Goal: Information Seeking & Learning: Learn about a topic

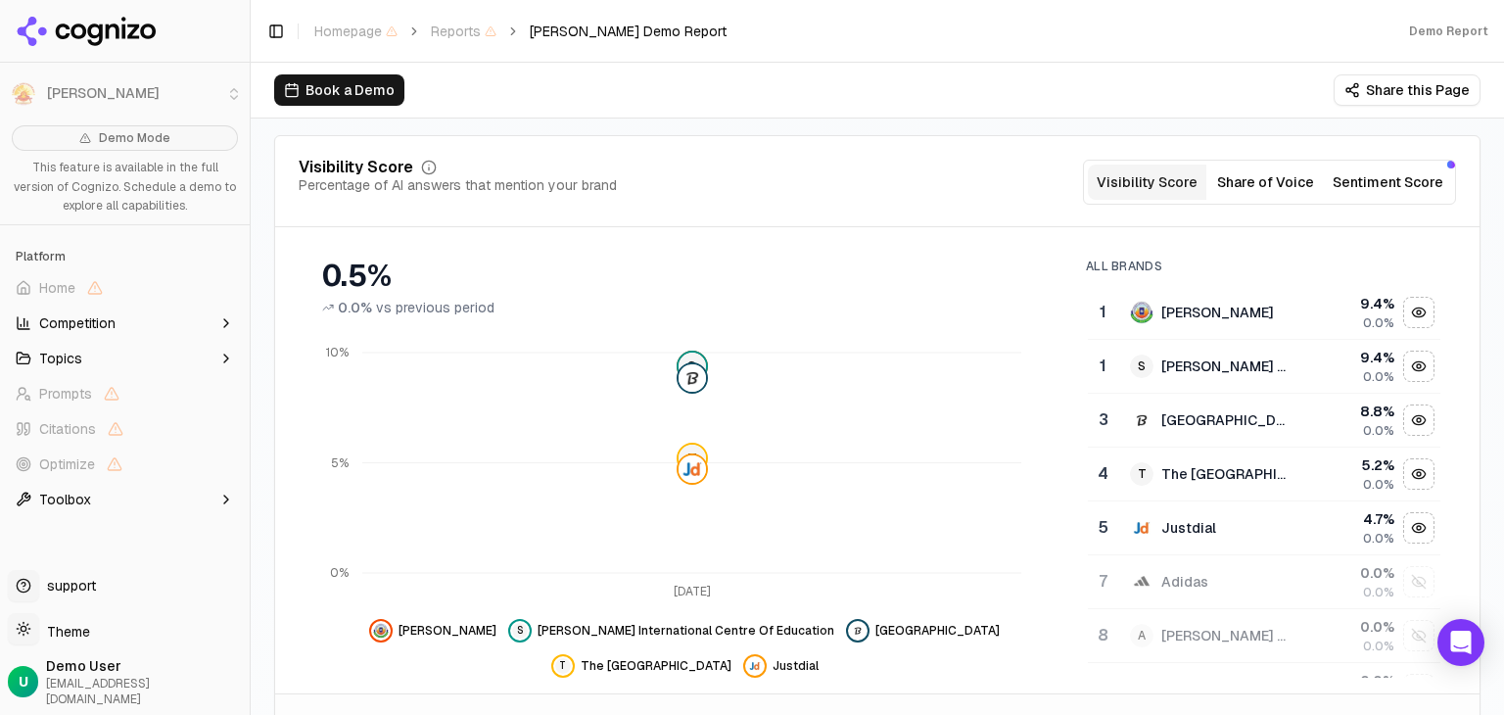
scroll to position [392, 0]
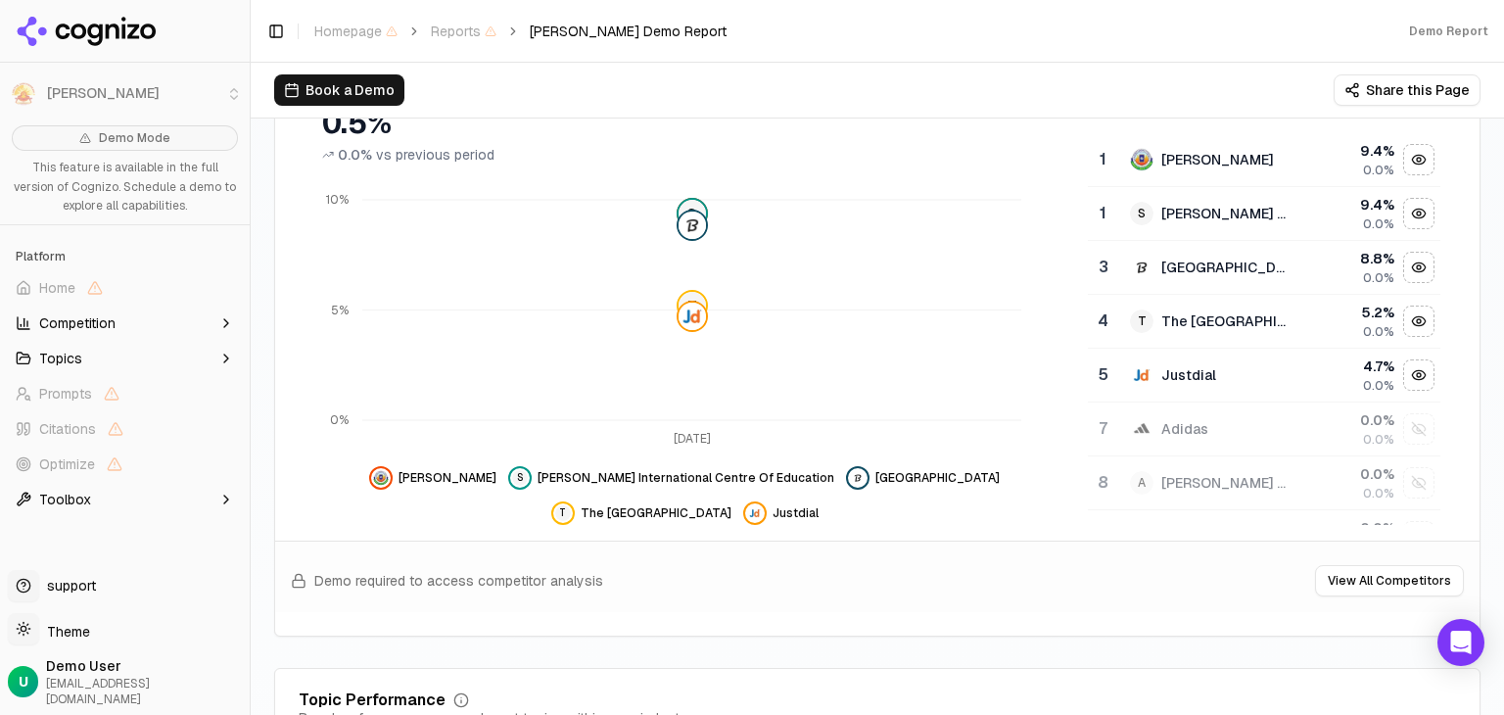
click at [574, 466] on button "S [PERSON_NAME] International Centre Of Education" at bounding box center [671, 477] width 326 height 23
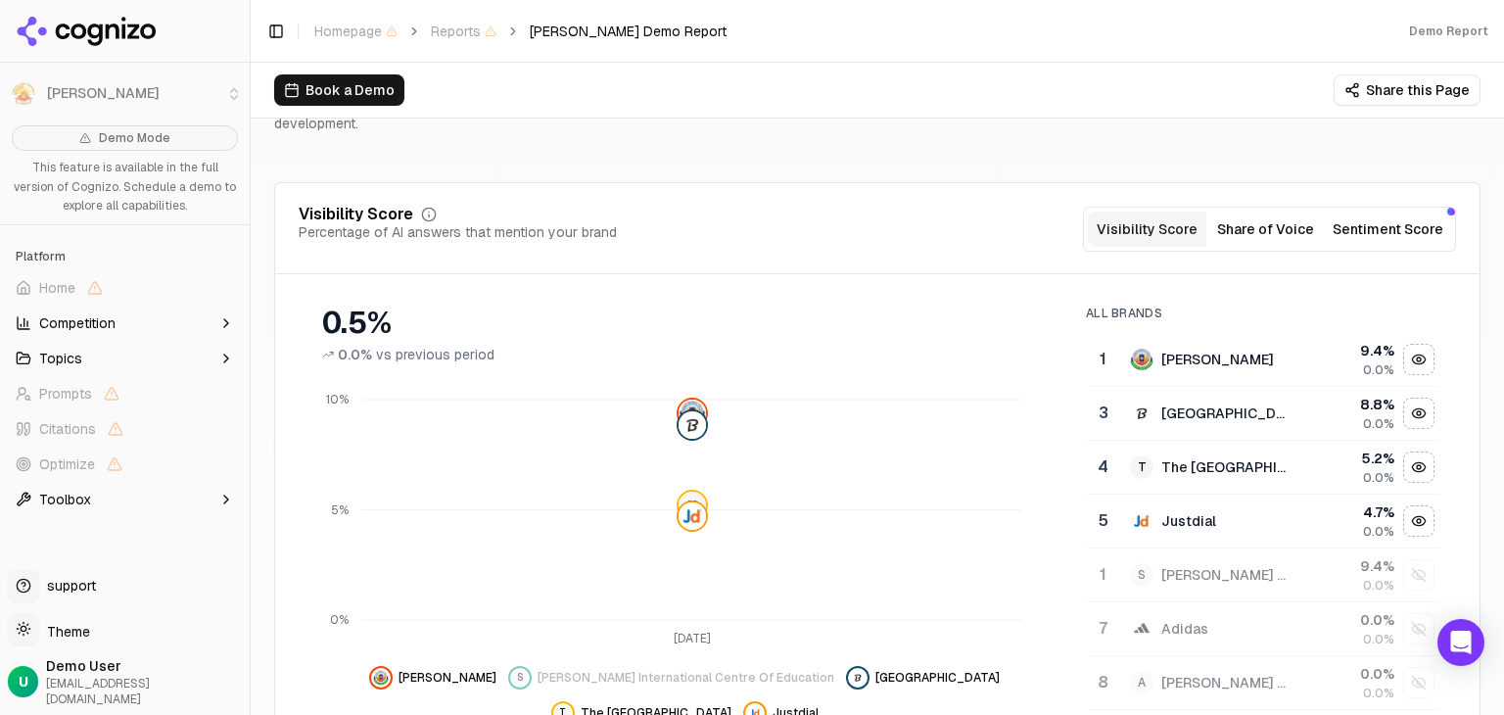
scroll to position [196, 0]
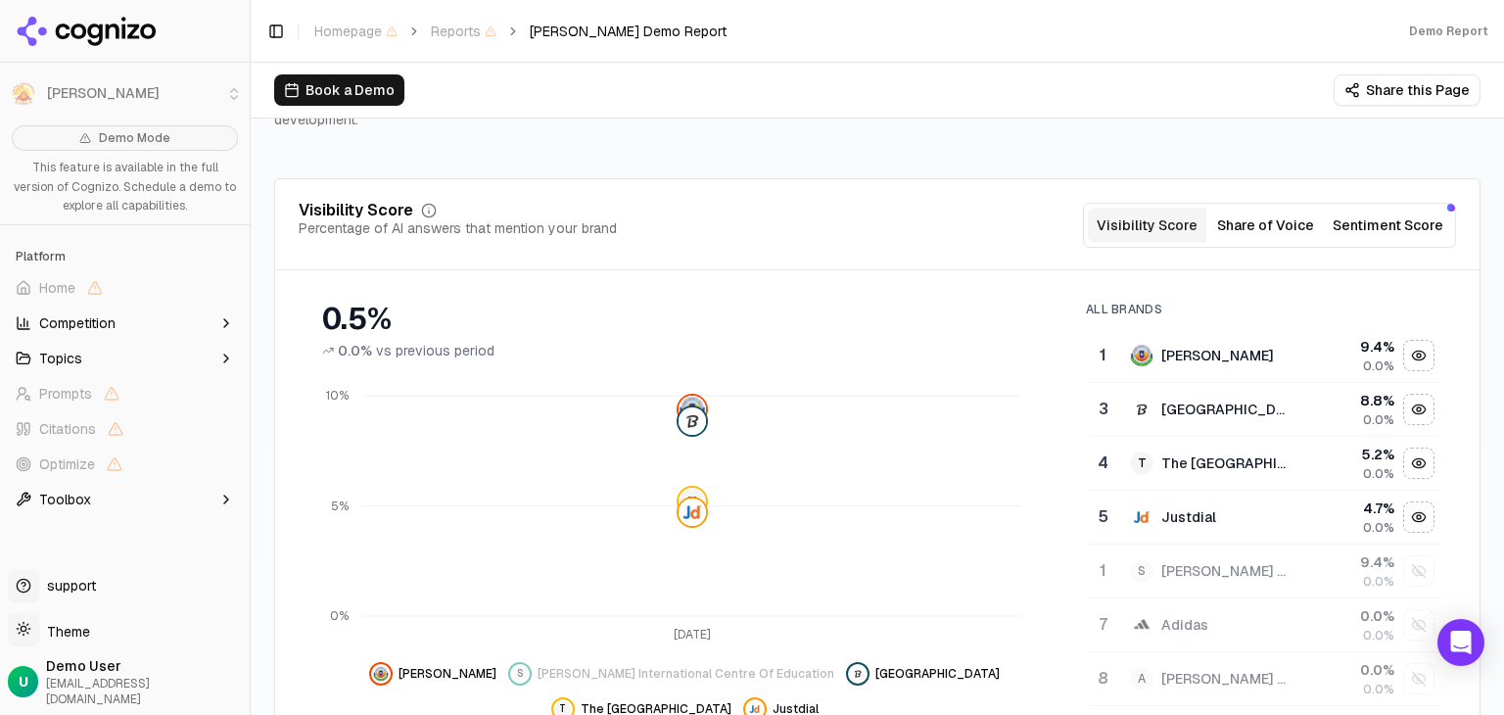
click at [454, 666] on span "[PERSON_NAME]" at bounding box center [447, 674] width 98 height 16
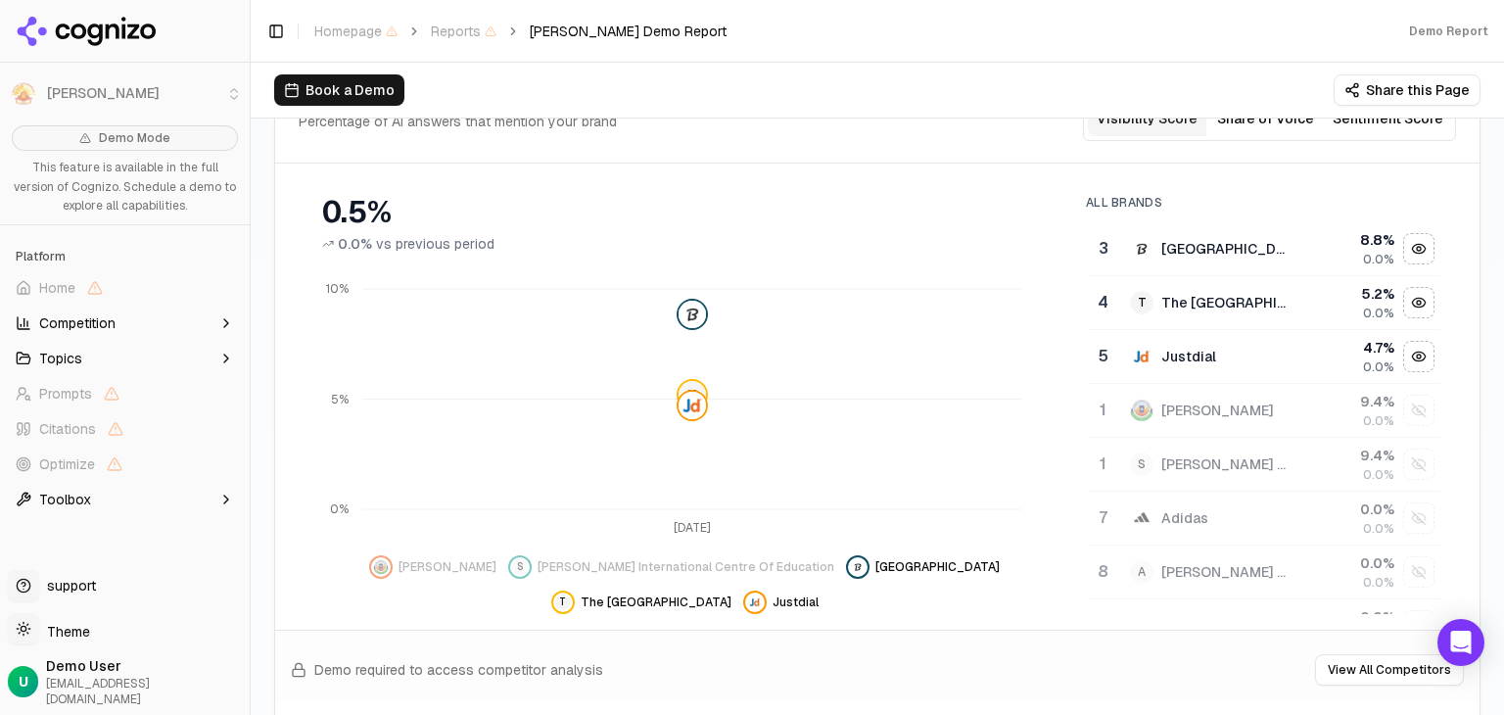
scroll to position [392, 0]
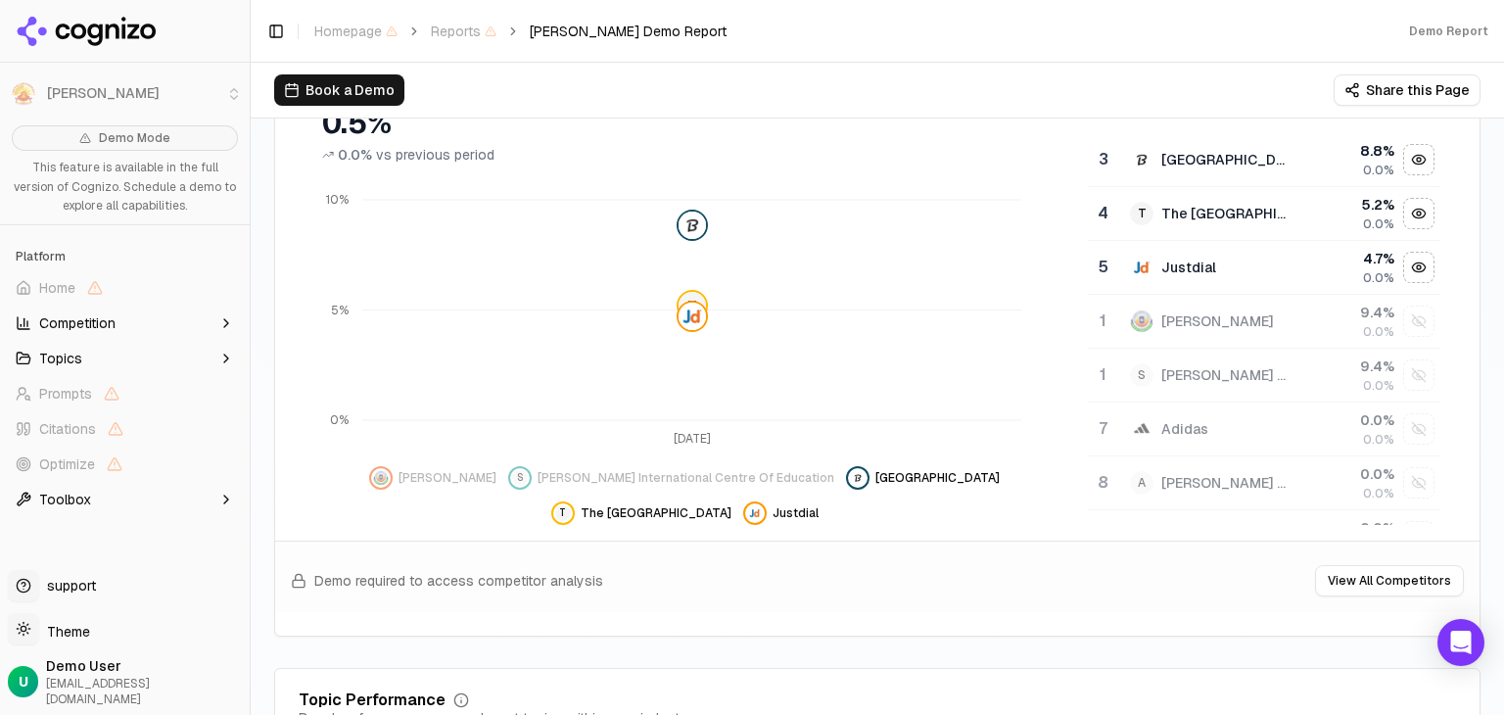
click at [915, 470] on span "[GEOGRAPHIC_DATA]" at bounding box center [937, 478] width 124 height 16
click at [635, 505] on span "The [GEOGRAPHIC_DATA]" at bounding box center [656, 513] width 151 height 16
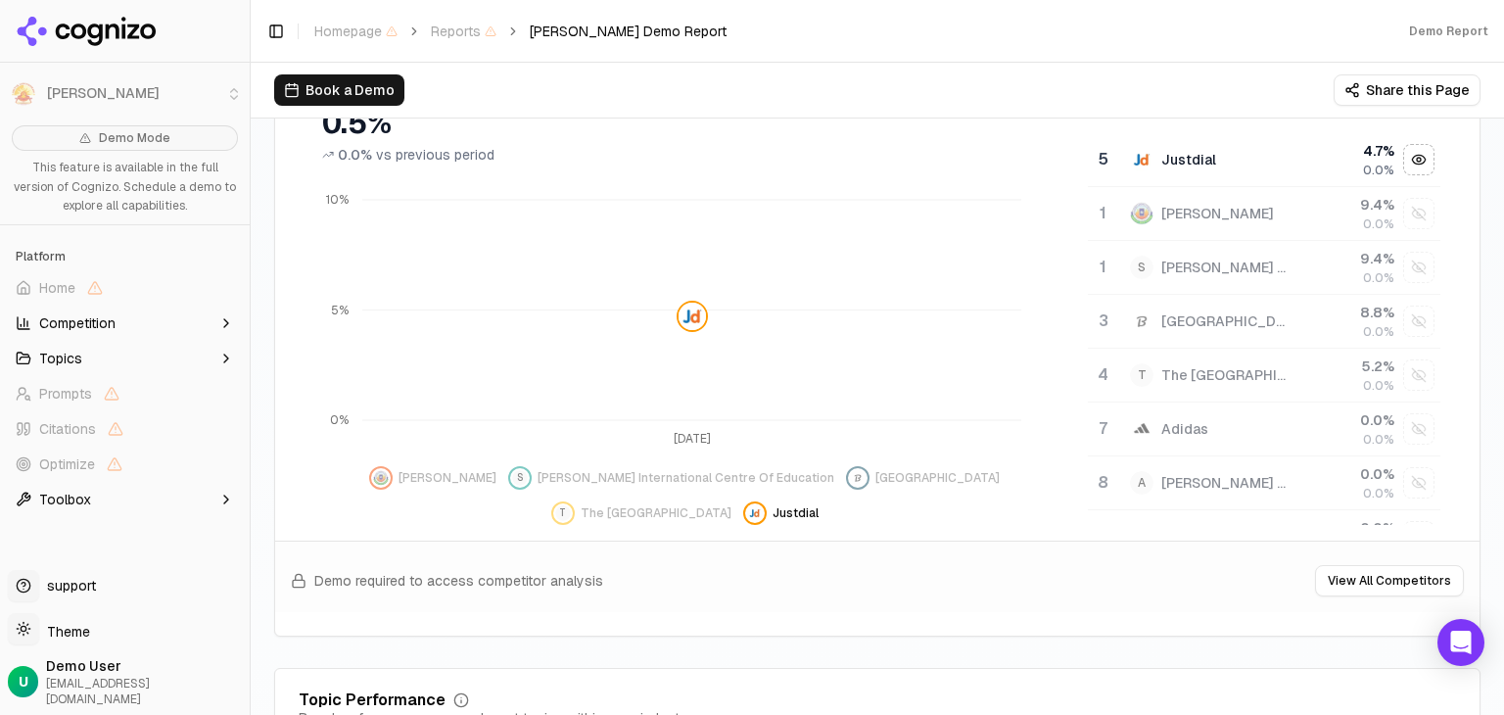
click at [792, 505] on span "Justdial" at bounding box center [796, 513] width 46 height 16
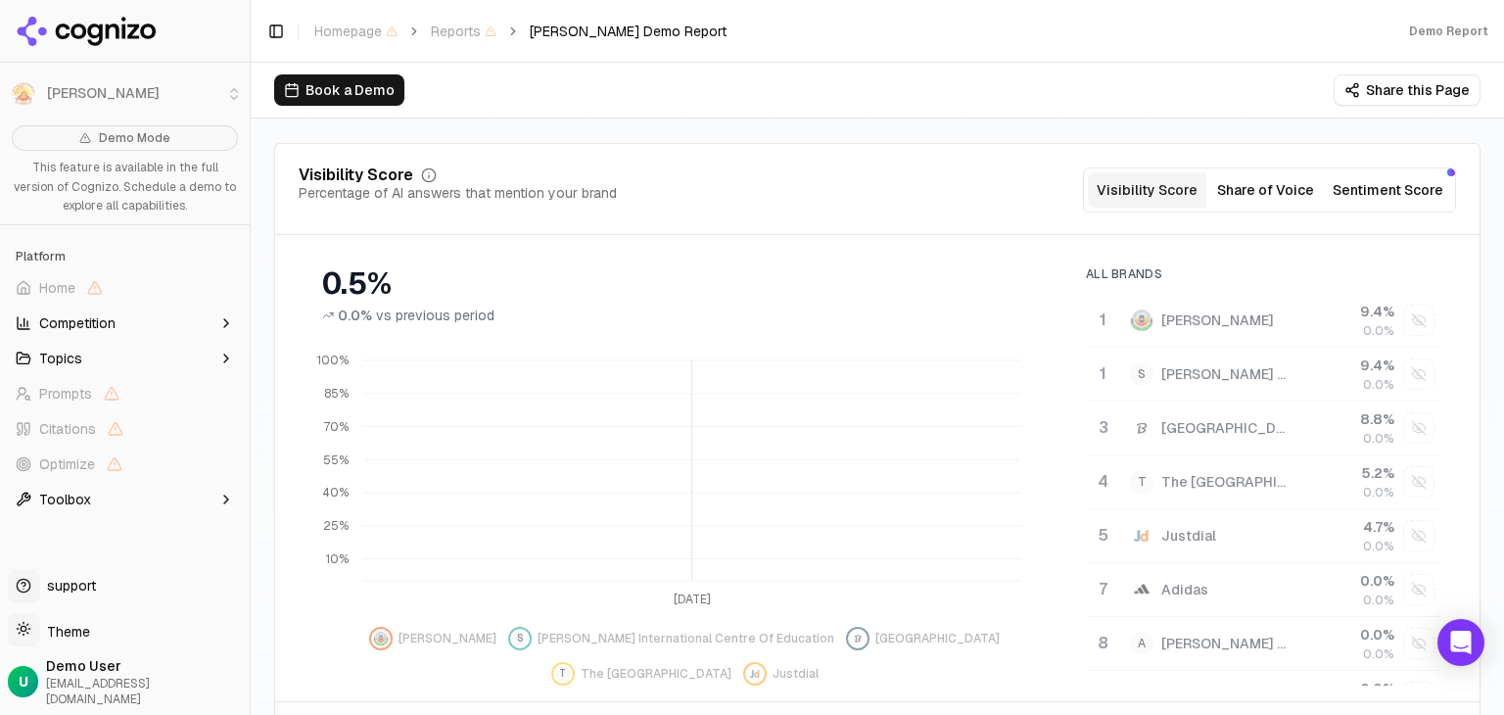
scroll to position [294, 0]
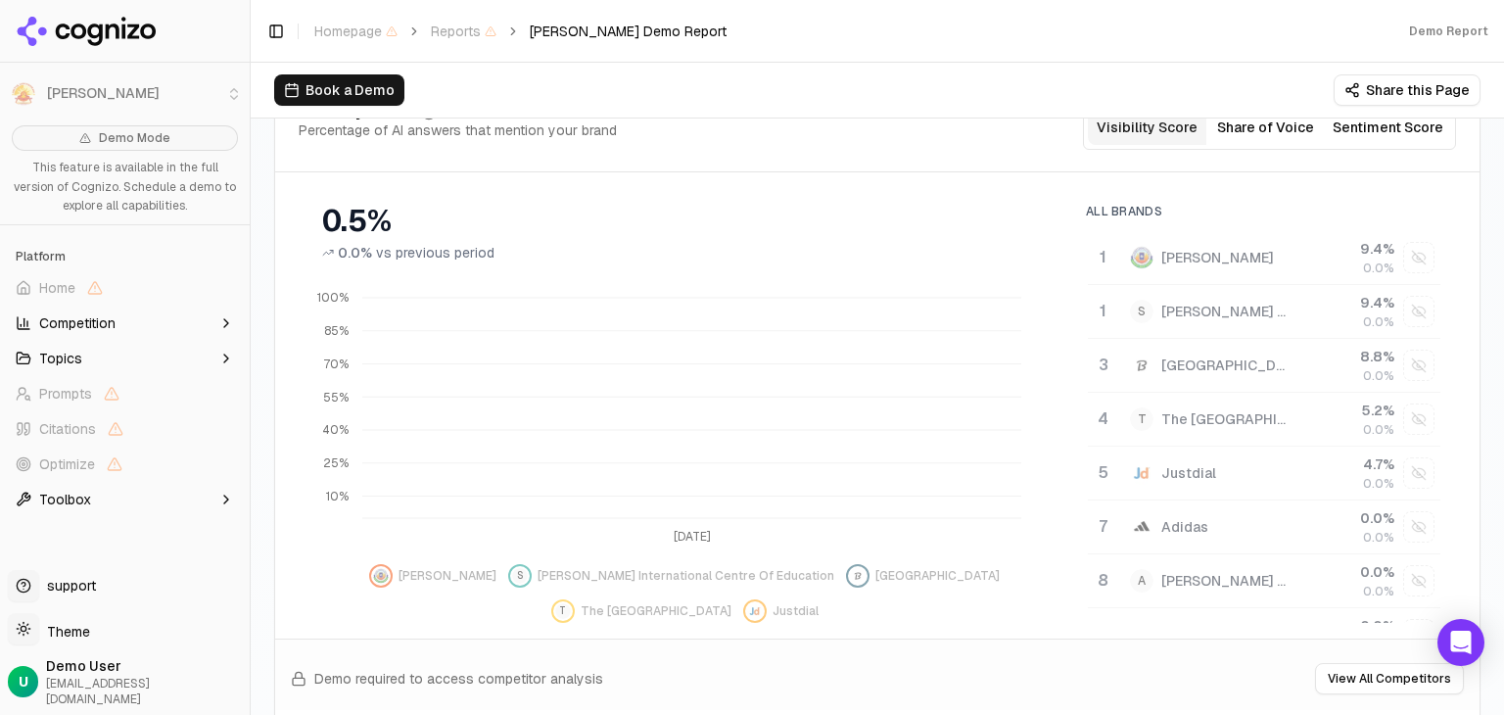
click at [459, 568] on span "[PERSON_NAME]" at bounding box center [447, 576] width 98 height 16
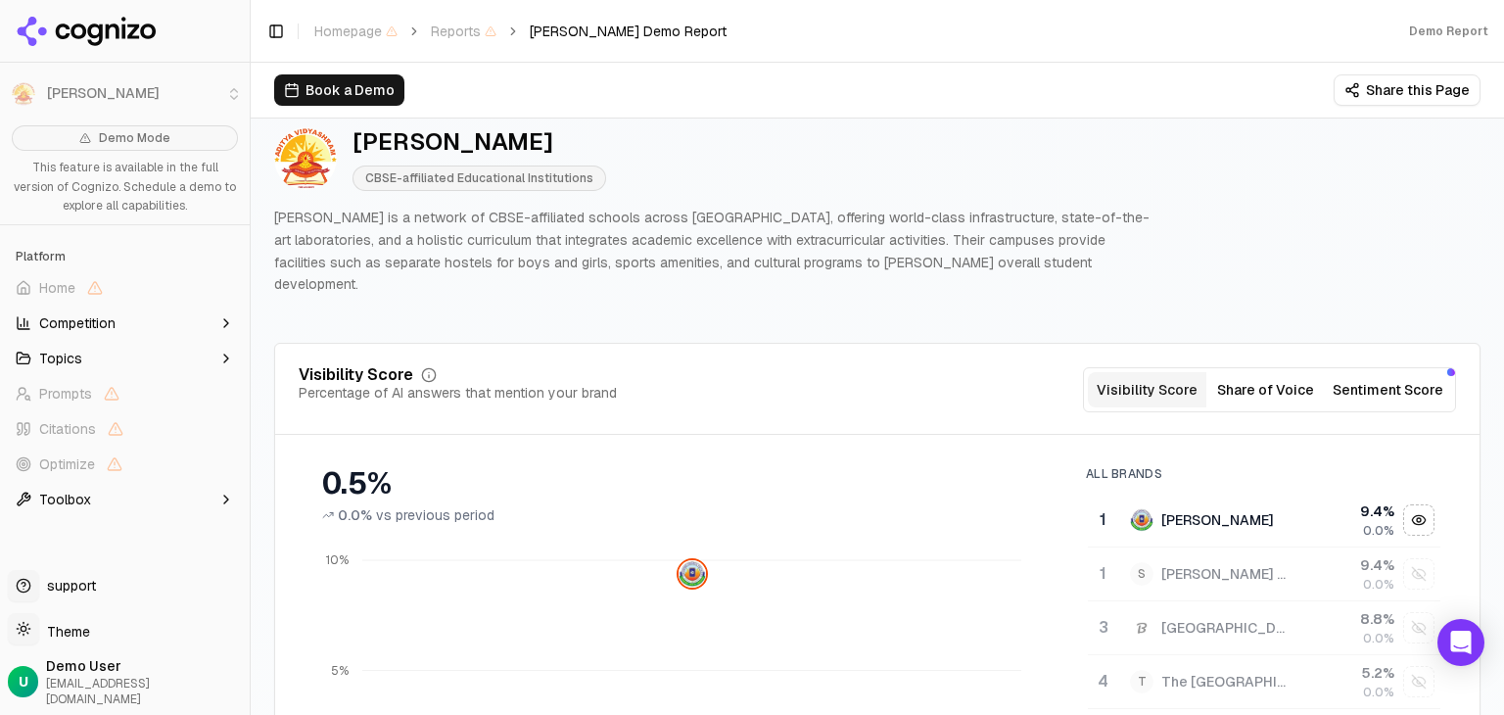
scroll to position [0, 0]
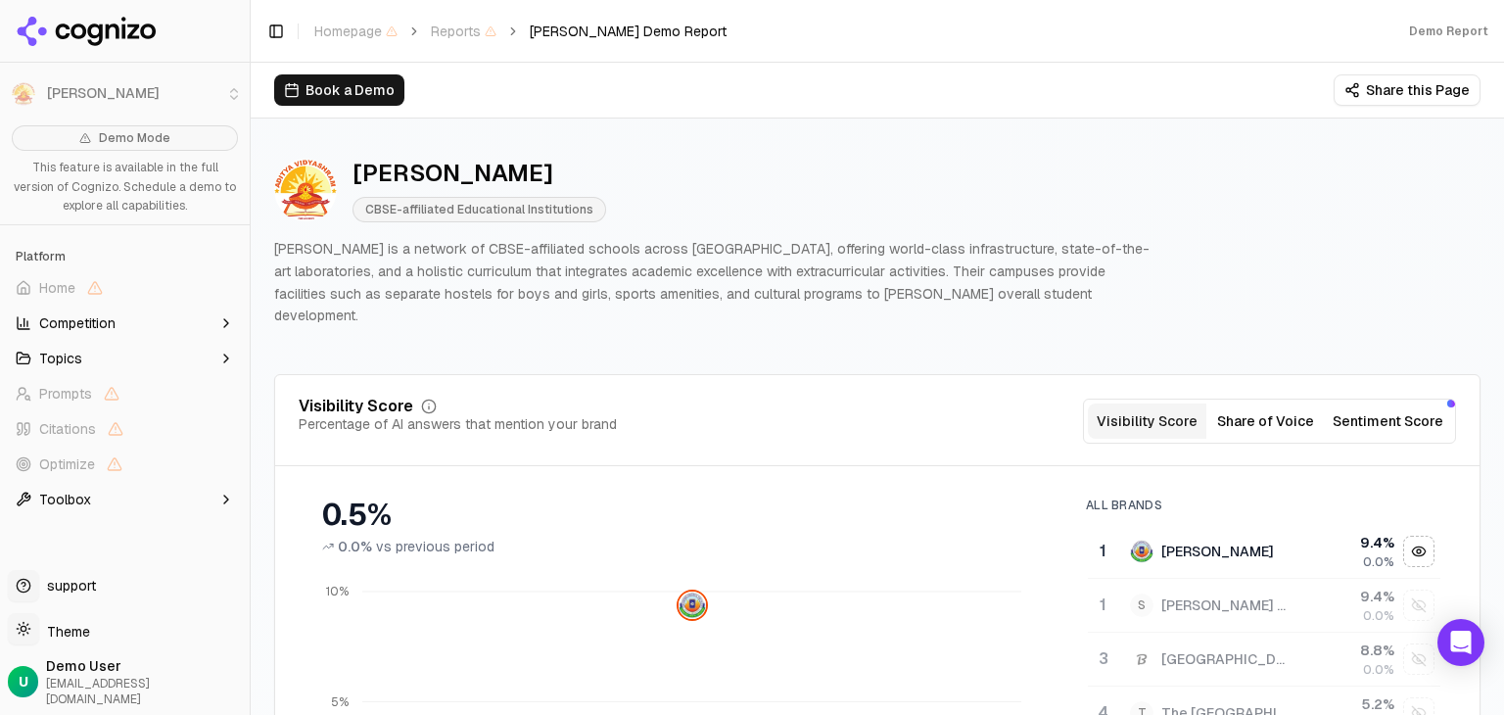
click at [453, 197] on span "CBSE-affiliated Educational Institutions" at bounding box center [479, 209] width 254 height 25
click at [454, 211] on span "CBSE-affiliated Educational Institutions" at bounding box center [479, 209] width 254 height 25
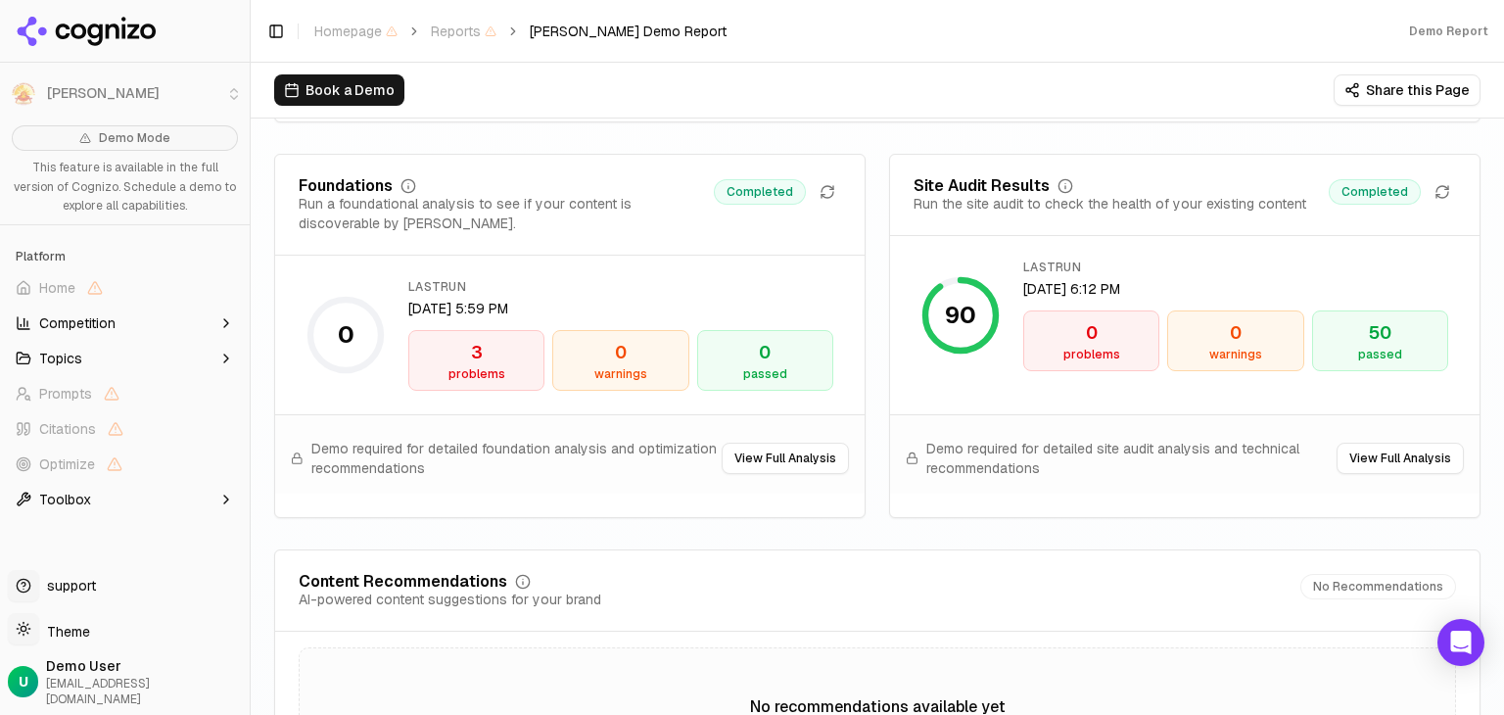
scroll to position [2839, 0]
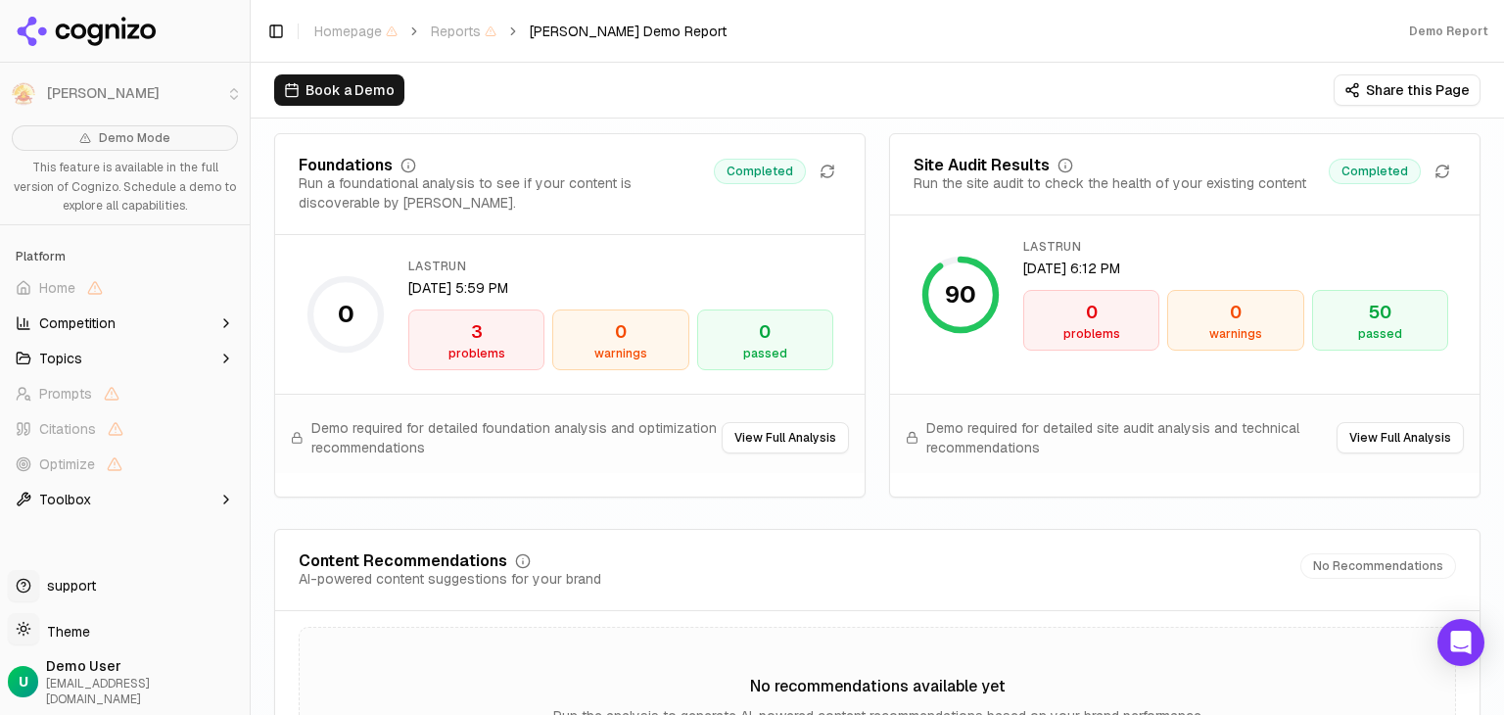
click at [487, 346] on div "problems" at bounding box center [476, 354] width 118 height 16
click at [479, 318] on div "3" at bounding box center [476, 331] width 118 height 27
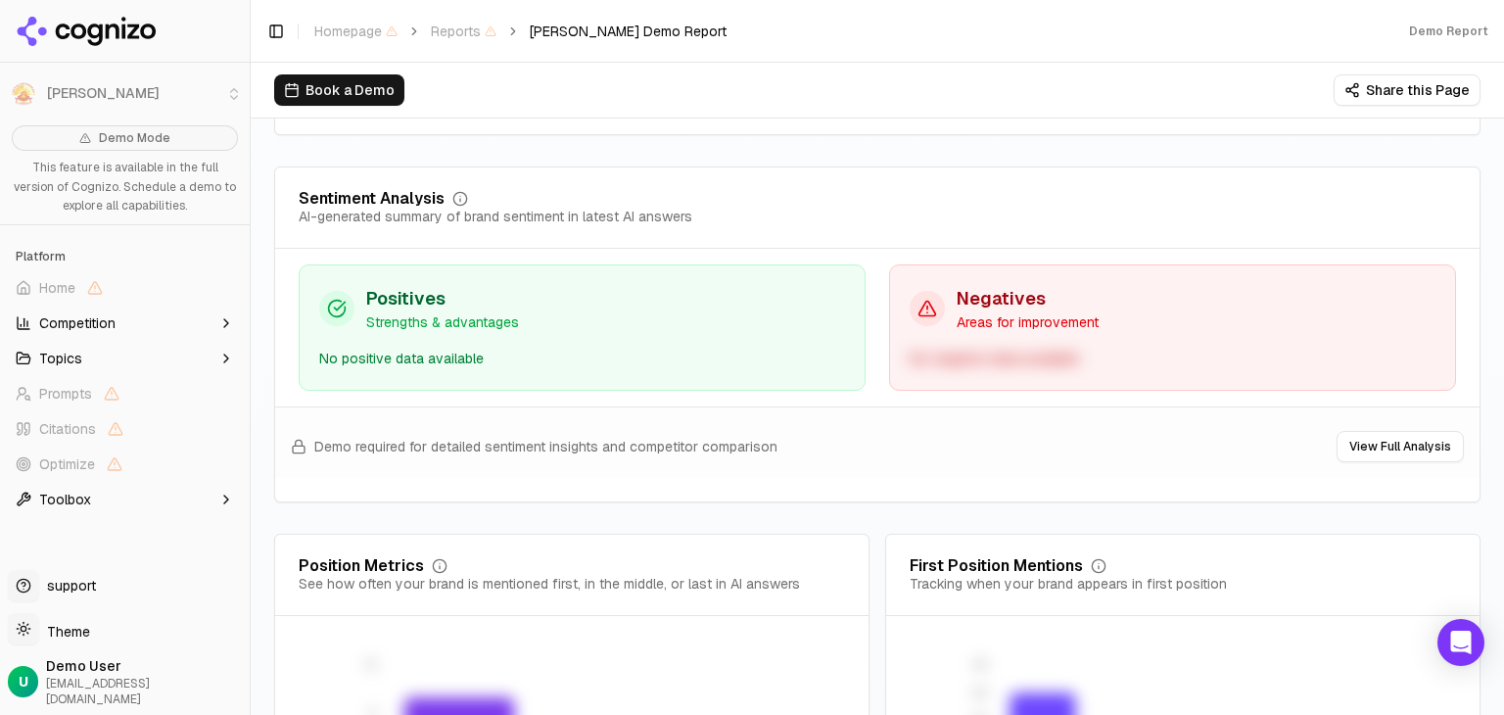
scroll to position [3623, 0]
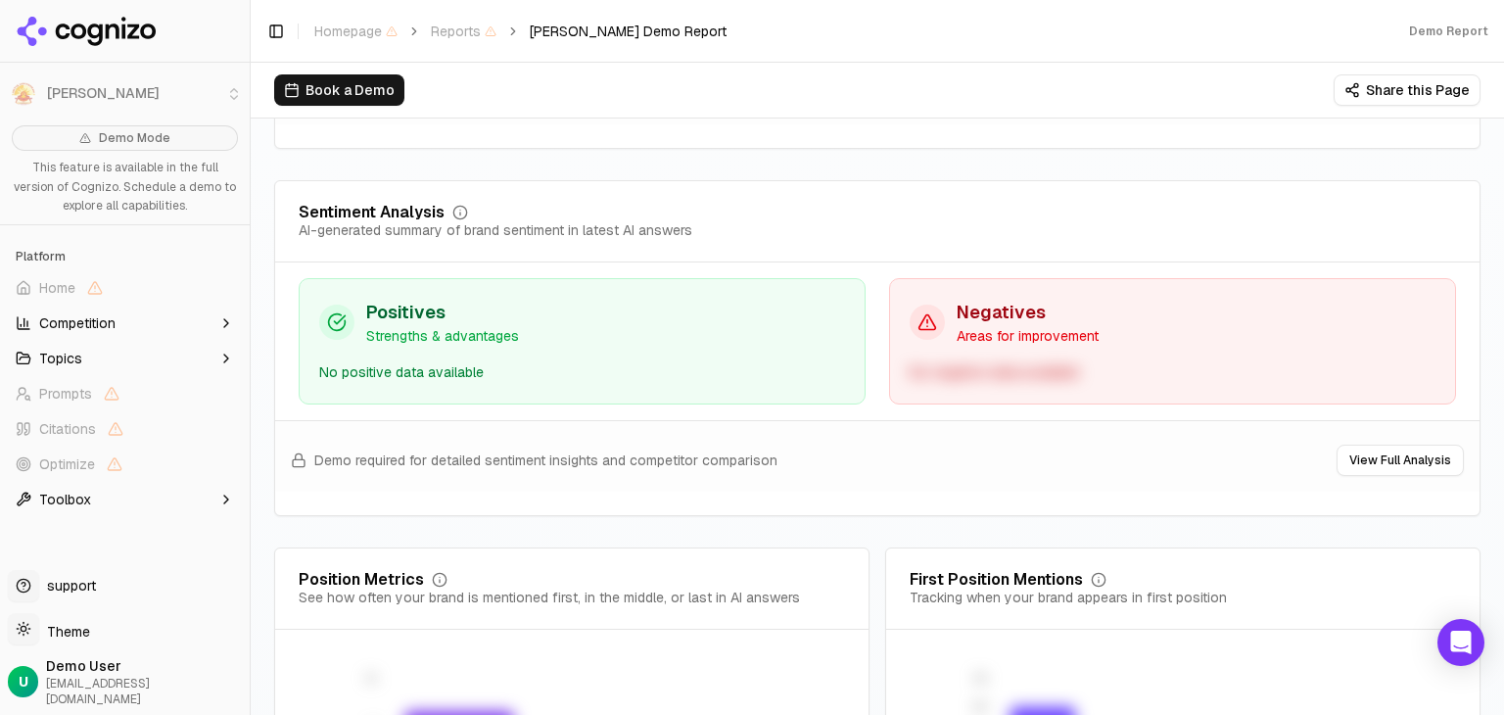
click at [1017, 326] on p "Areas for improvement" at bounding box center [1028, 336] width 142 height 20
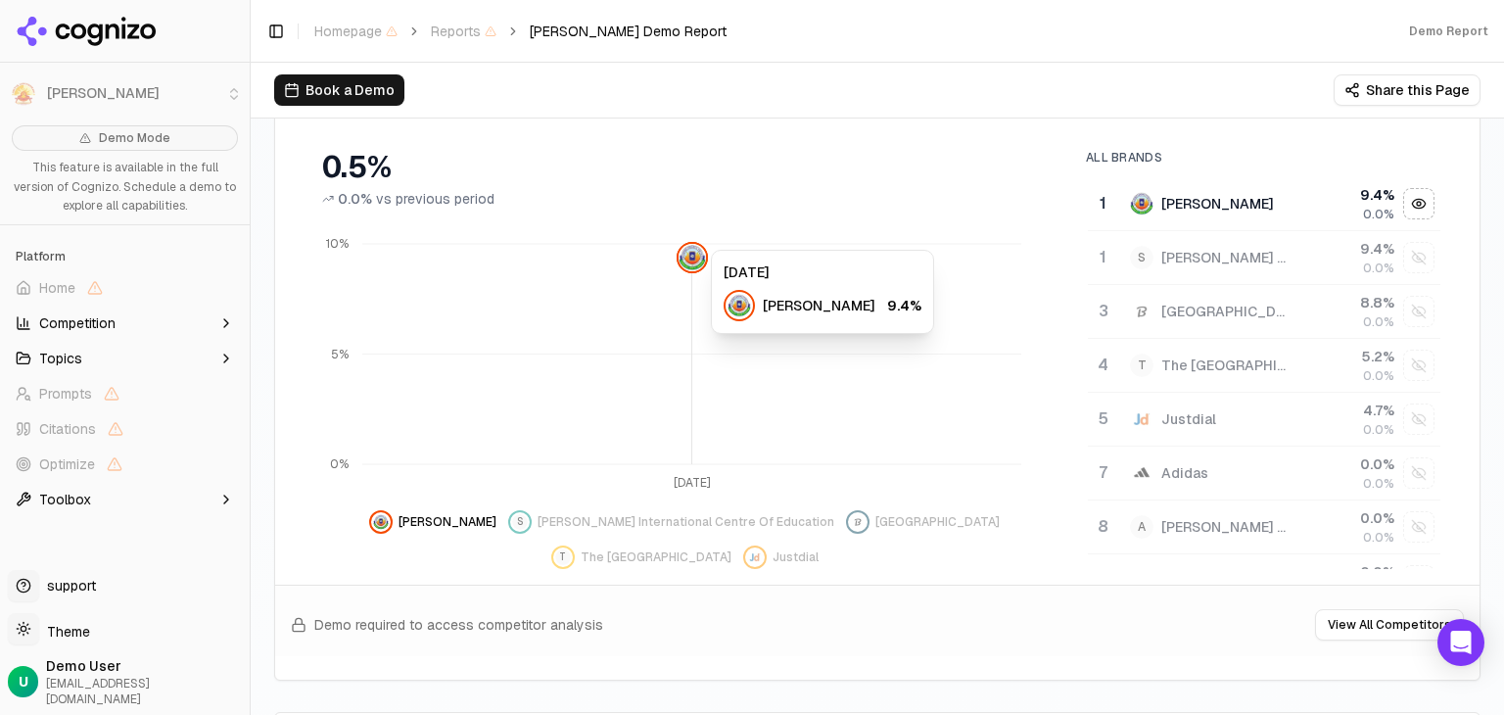
scroll to position [0, 0]
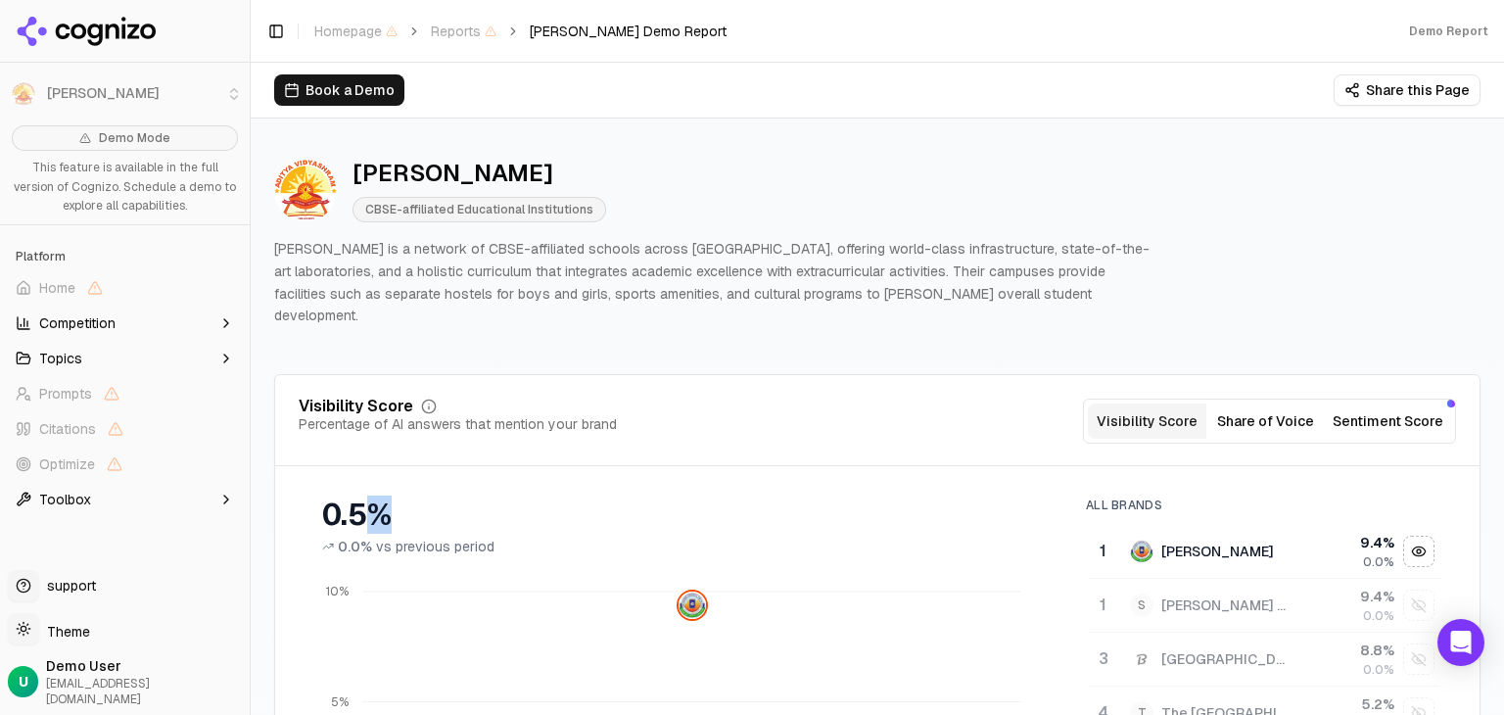
drag, startPoint x: 375, startPoint y: 491, endPoint x: 419, endPoint y: 497, distance: 44.6
click at [419, 497] on div "0.5%" at bounding box center [684, 514] width 725 height 35
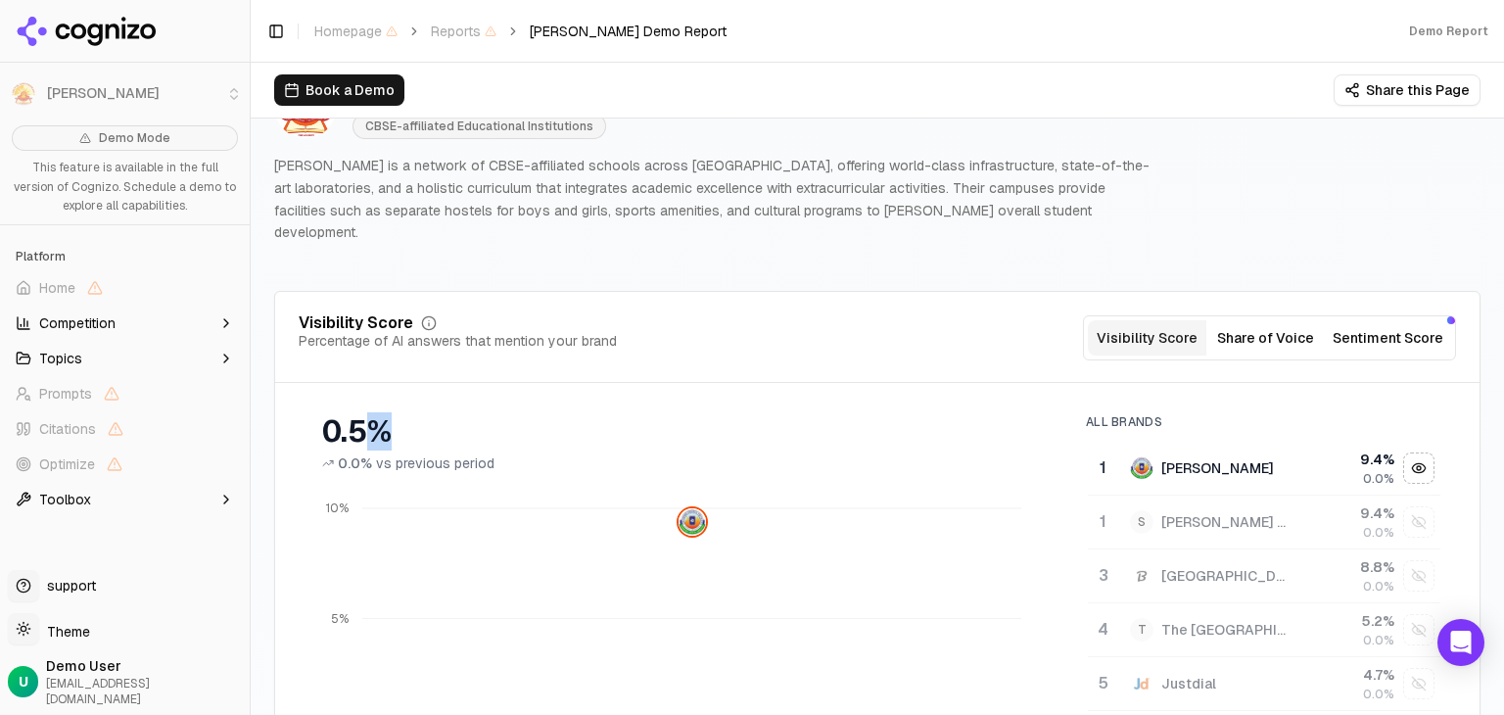
scroll to position [98, 0]
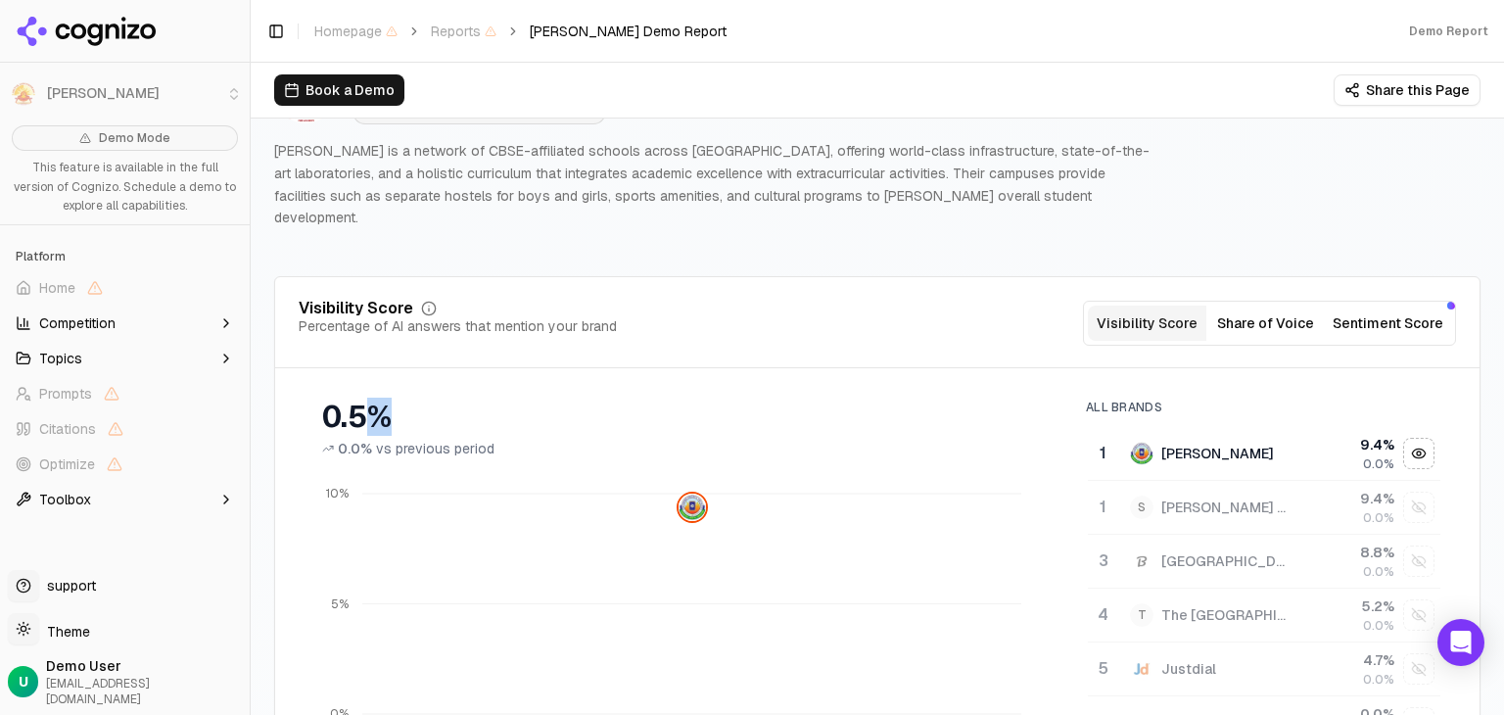
click at [1271, 305] on button "Share of Voice" at bounding box center [1265, 322] width 118 height 35
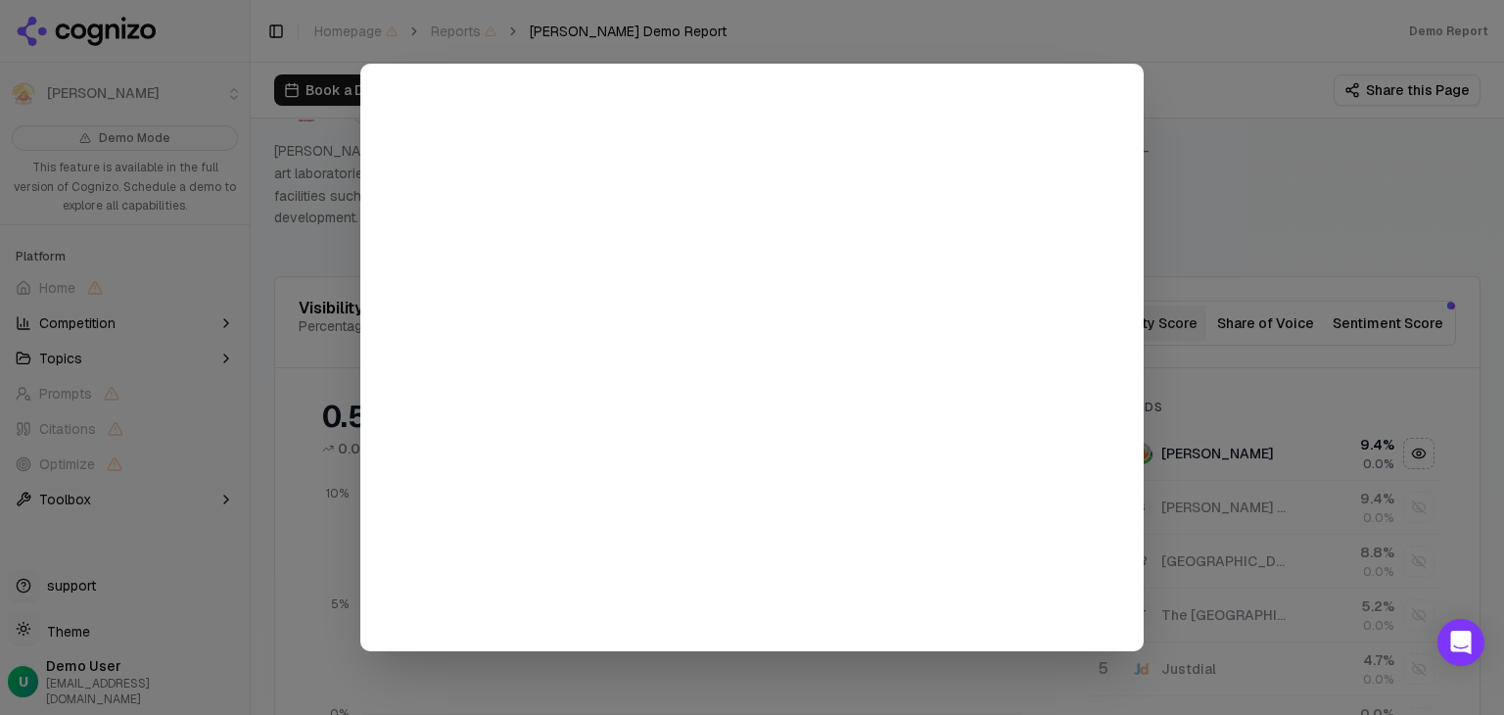
click at [1251, 98] on div at bounding box center [752, 357] width 1504 height 715
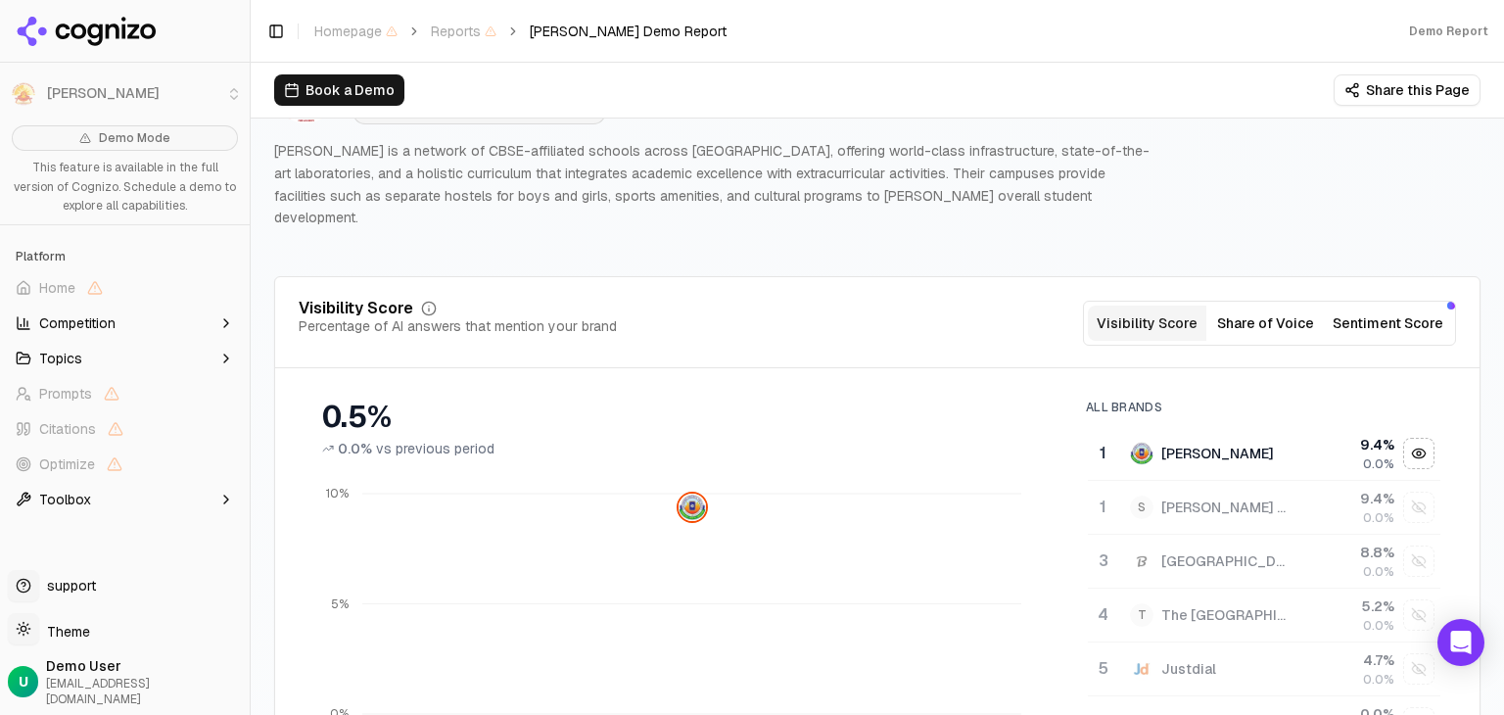
click at [1390, 305] on button "Sentiment Score" at bounding box center [1388, 322] width 126 height 35
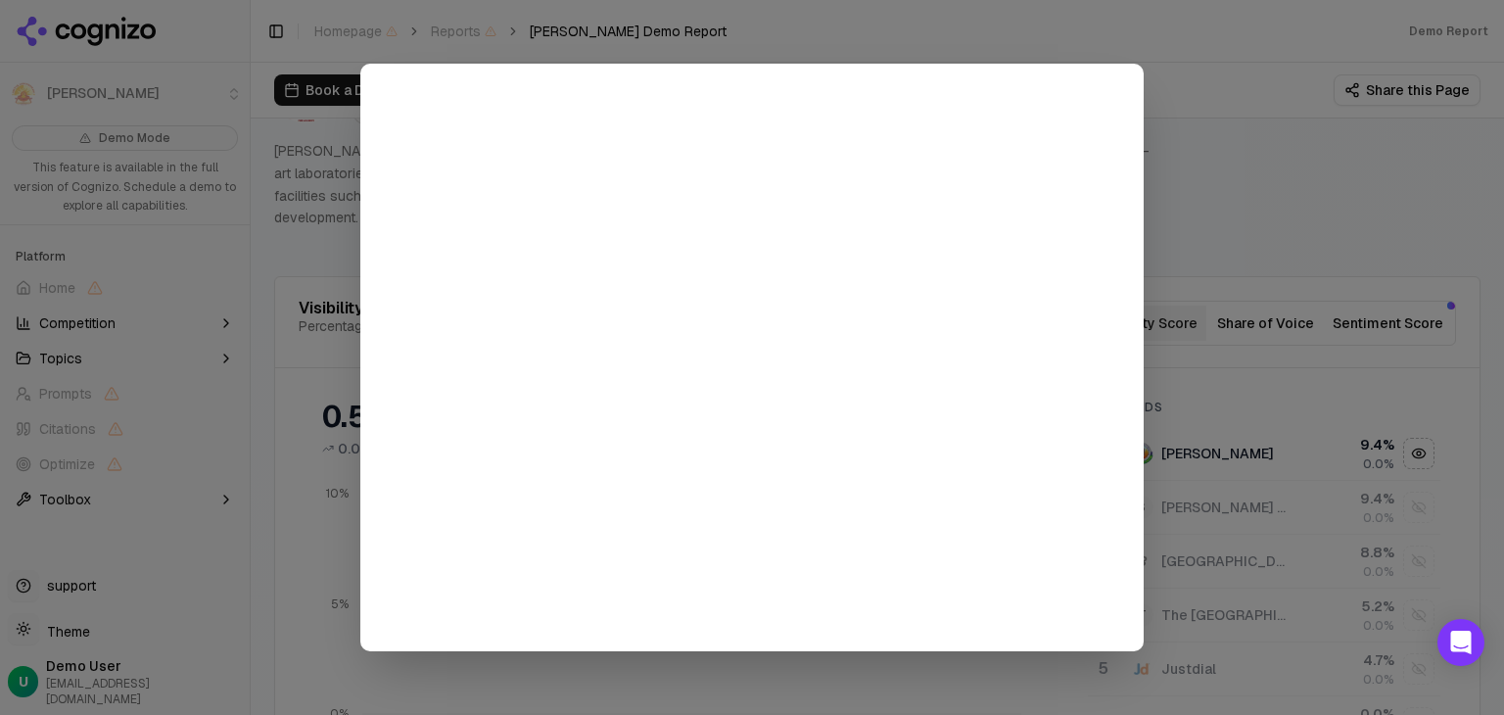
click at [1294, 113] on div at bounding box center [752, 357] width 1504 height 715
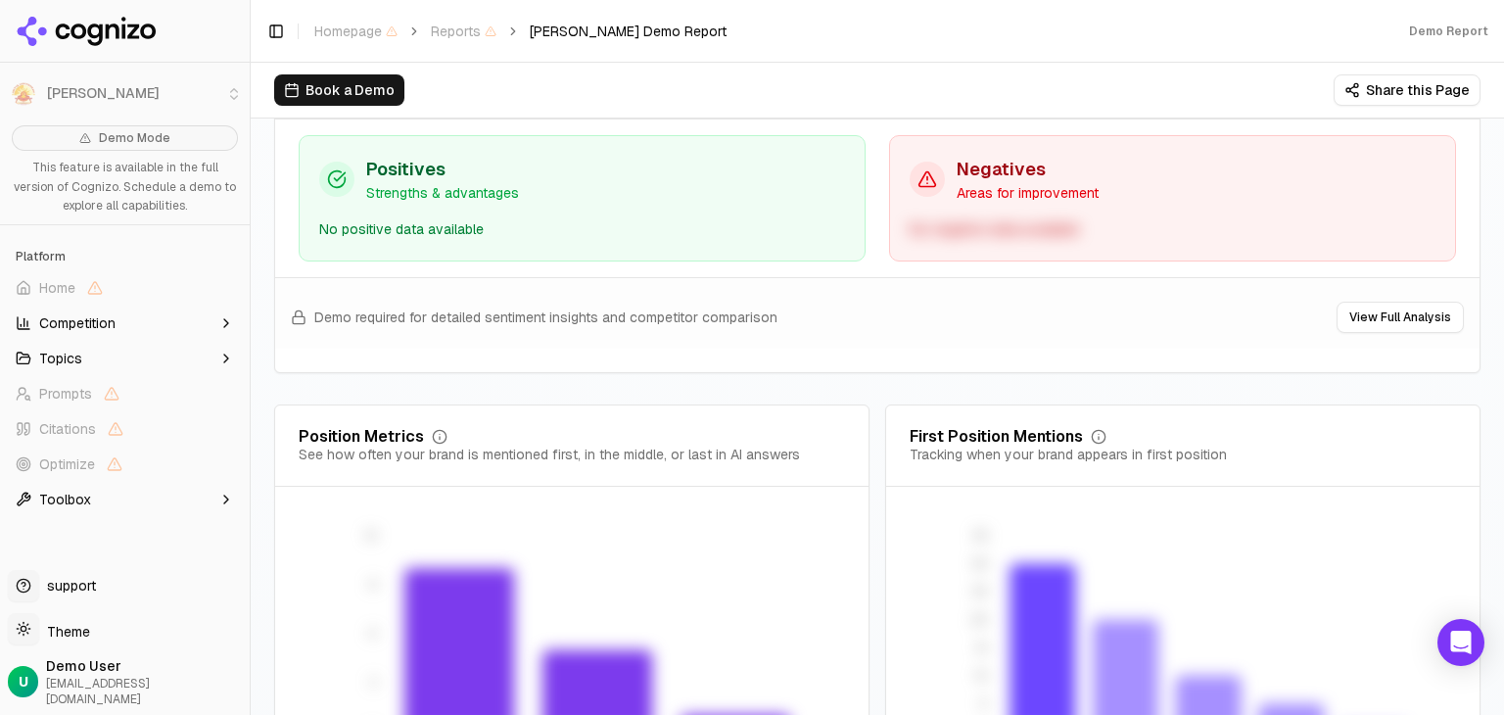
scroll to position [3970, 0]
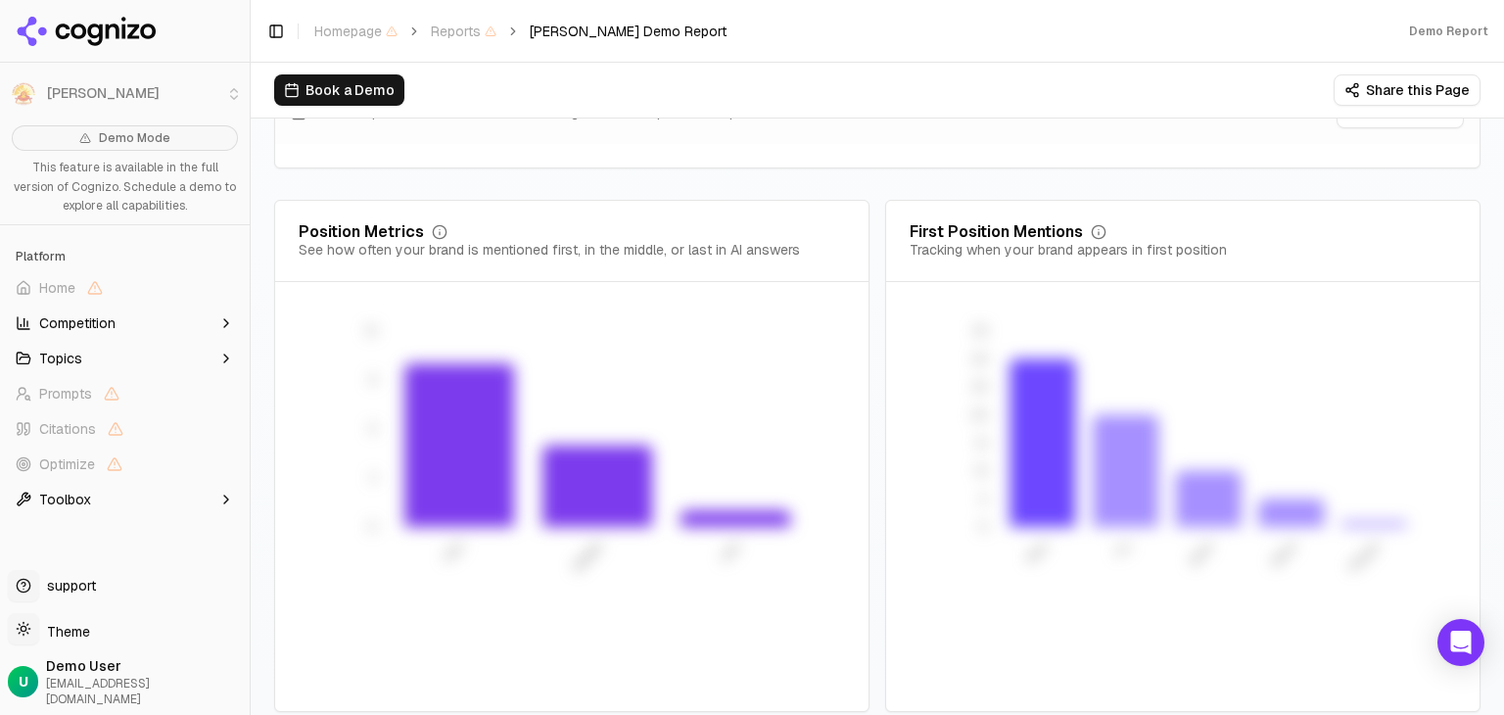
click at [80, 333] on button "Competition" at bounding box center [125, 322] width 234 height 31
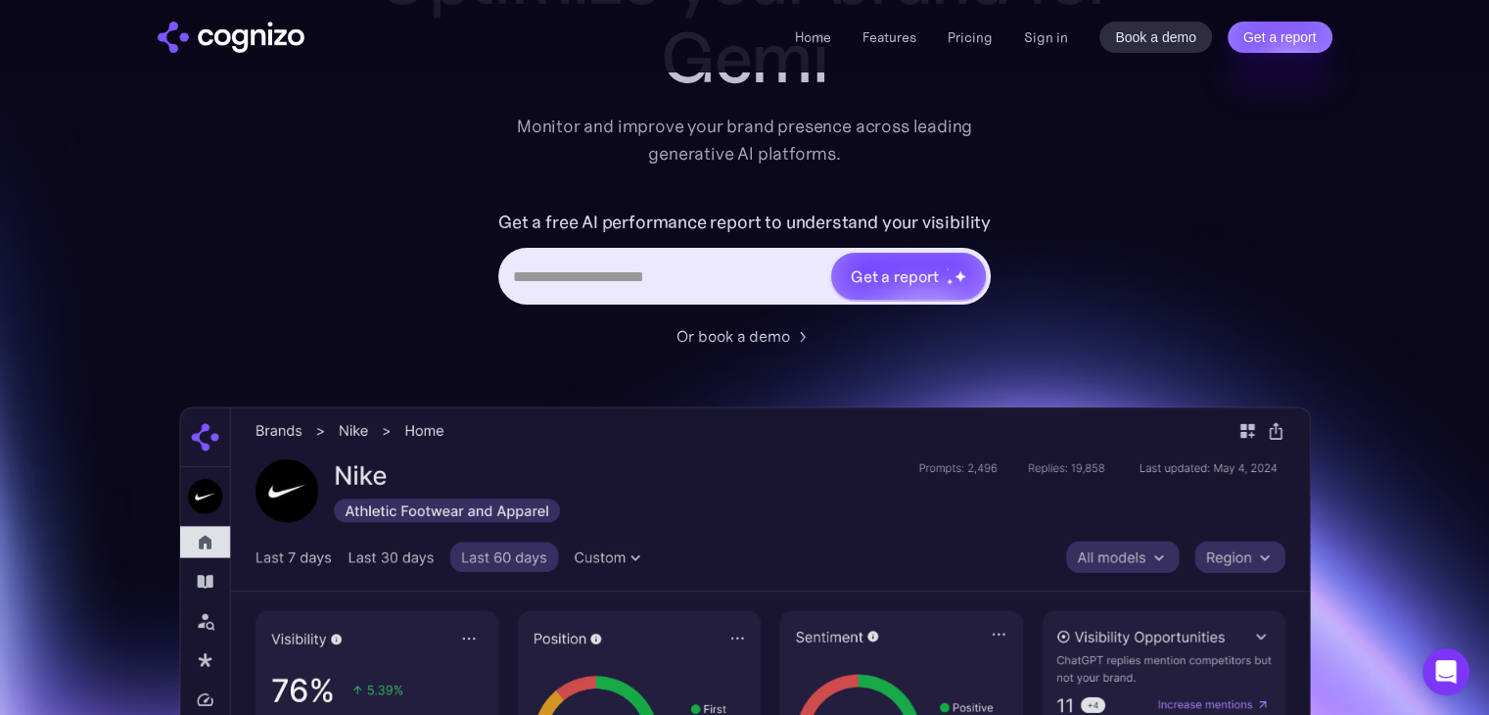
scroll to position [587, 0]
